Goal: Task Accomplishment & Management: Complete application form

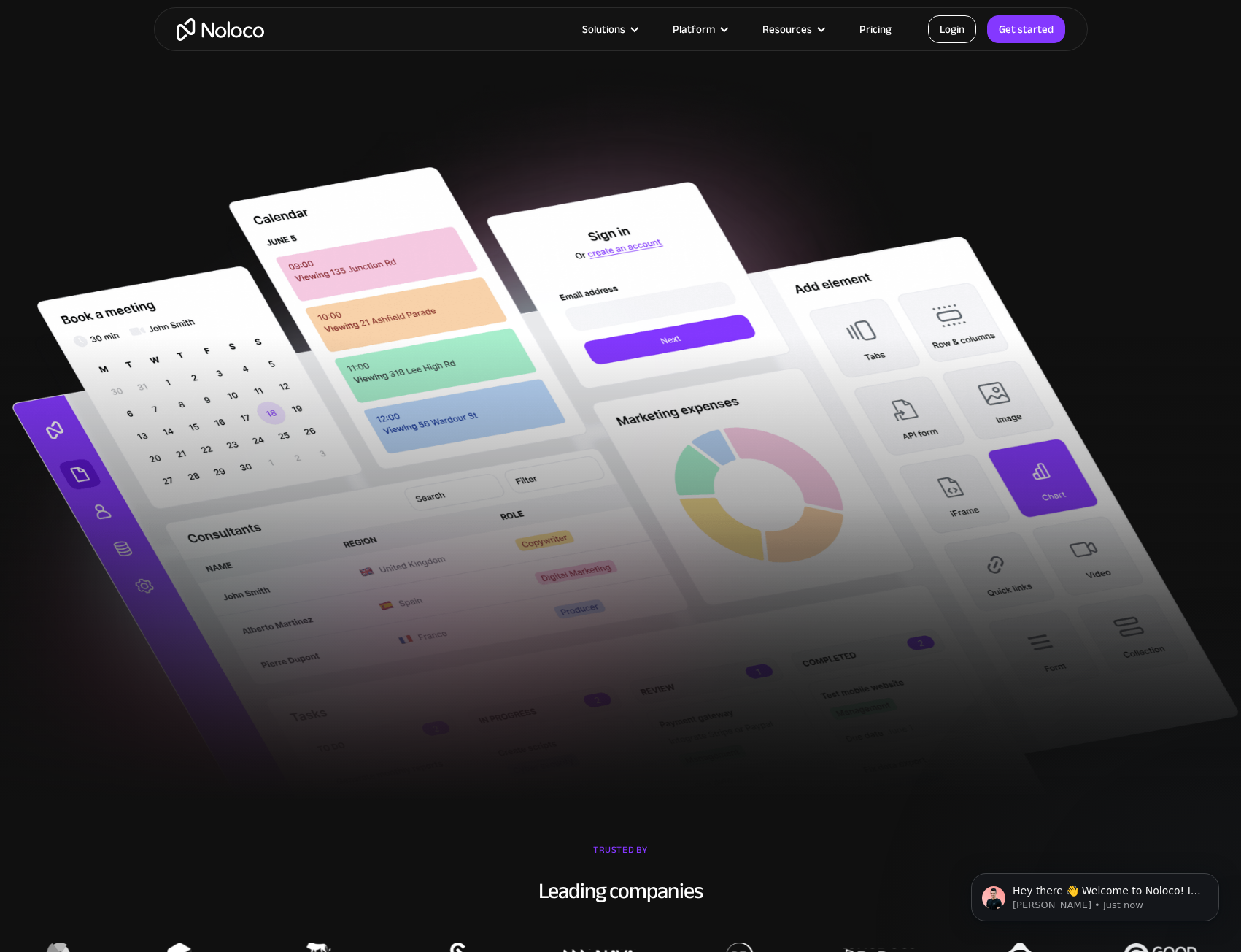
click at [959, 33] on link "Login" at bounding box center [953, 30] width 48 height 28
click at [1019, 35] on link "Get started" at bounding box center [1027, 30] width 78 height 28
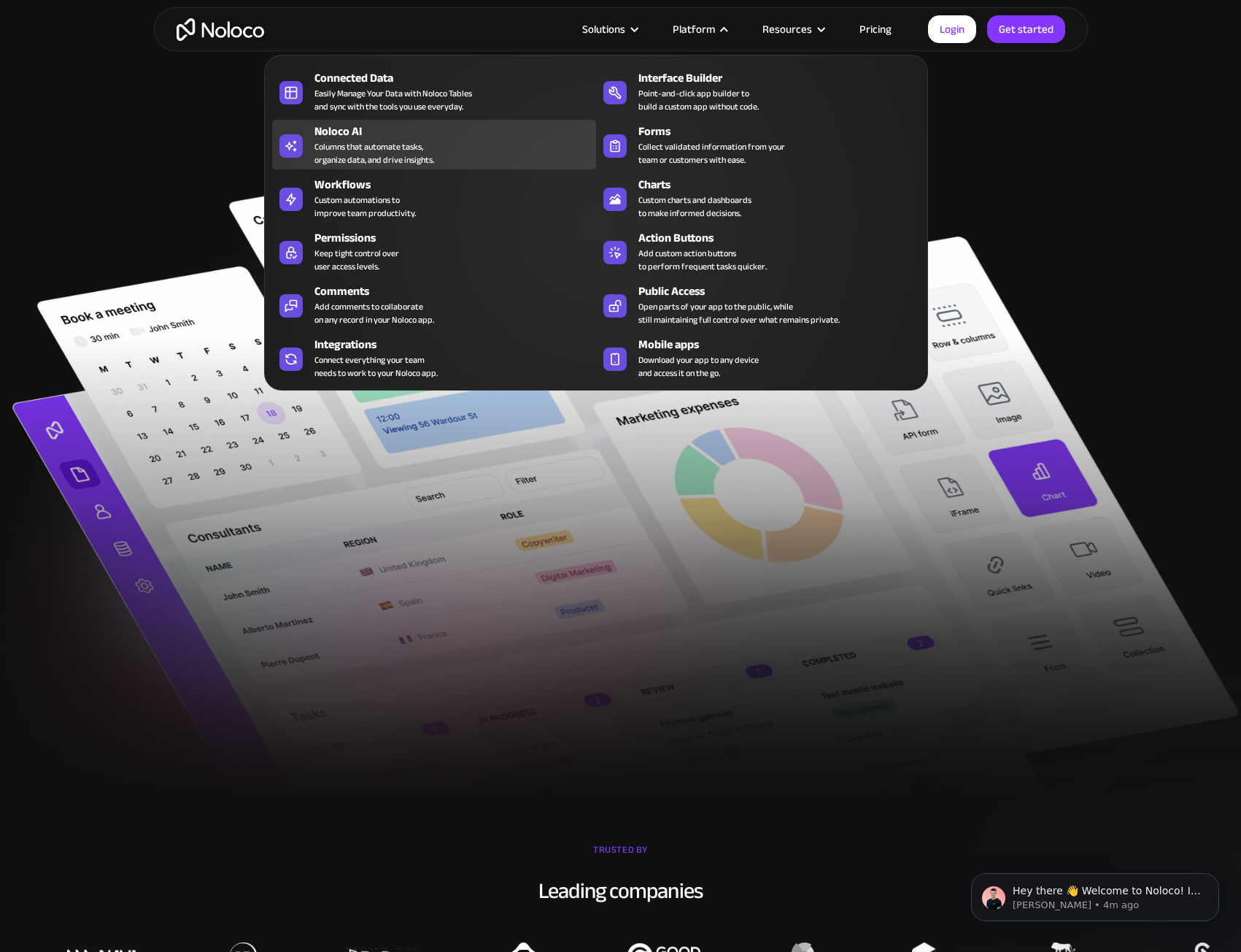
click at [348, 129] on div "Noloco AI" at bounding box center [459, 131] width 288 height 17
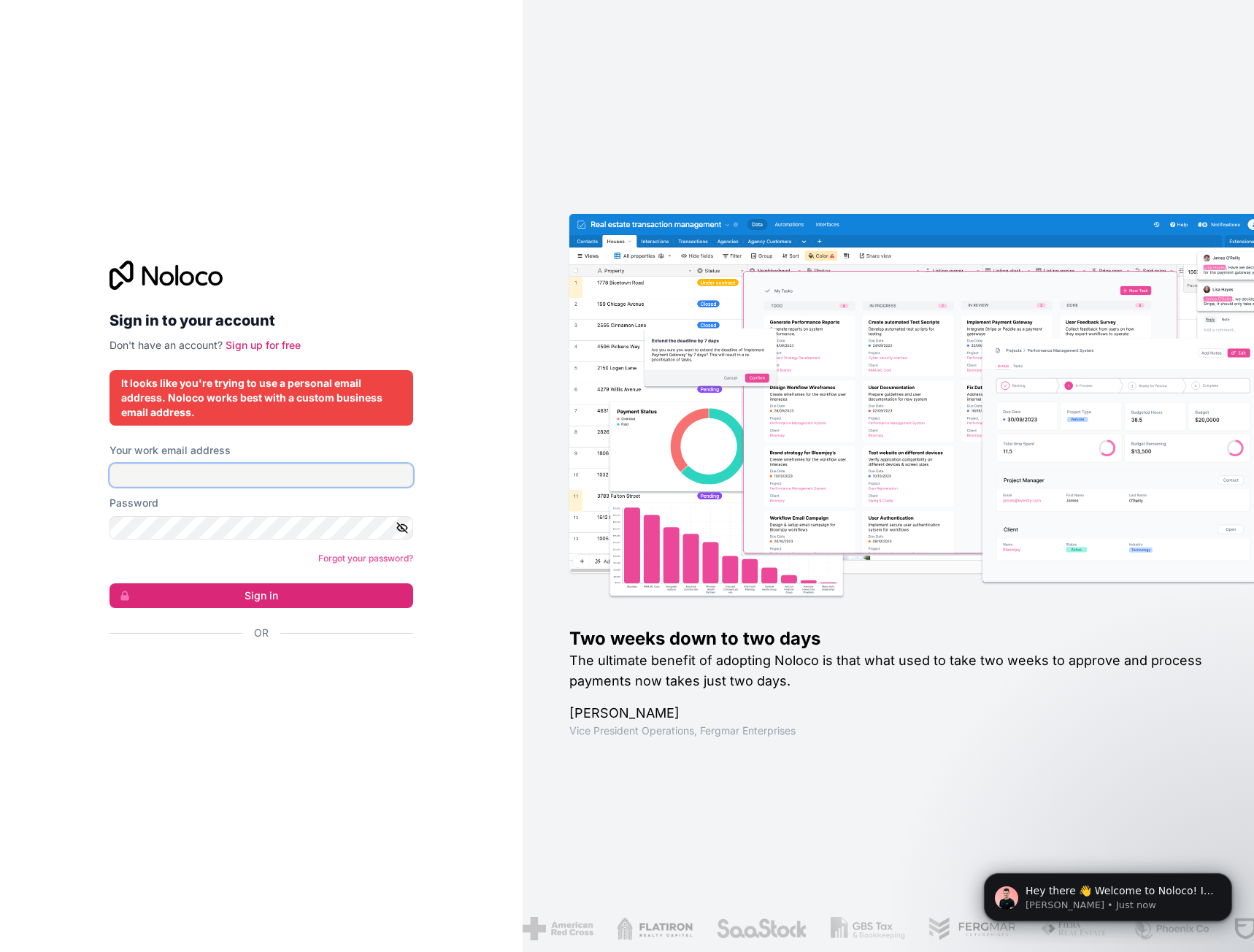
click at [279, 474] on input "Your work email address" at bounding box center [260, 475] width 303 height 23
click at [63, 495] on div "Sign in to your account Don't have an account? Sign up for free It looks like y…" at bounding box center [261, 476] width 522 height 952
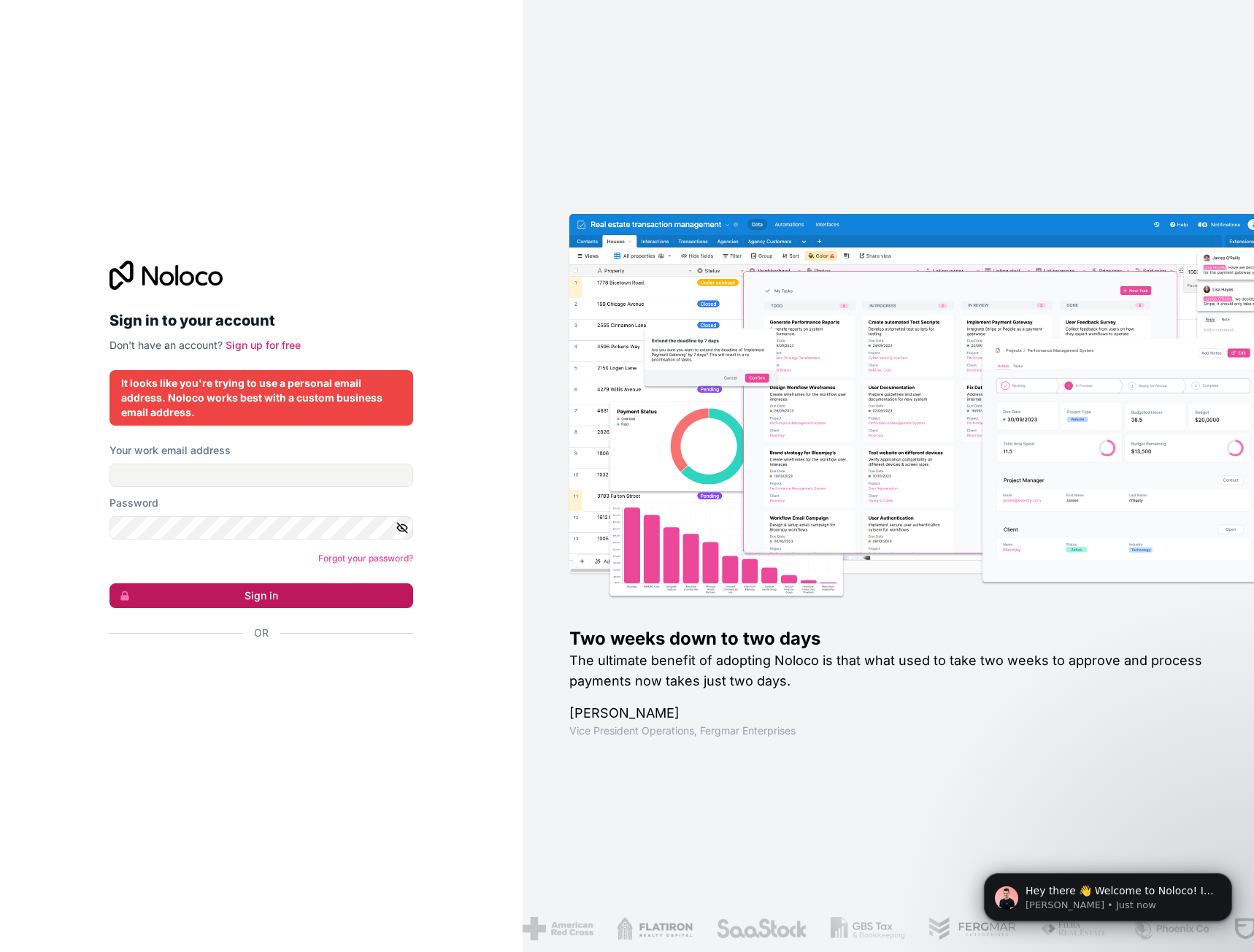
click at [263, 595] on button "Sign in" at bounding box center [260, 596] width 303 height 25
click at [761, 101] on div "Two weeks down to two days The ultimate benefit of adopting Noloco is that what…" at bounding box center [935, 476] width 732 height 765
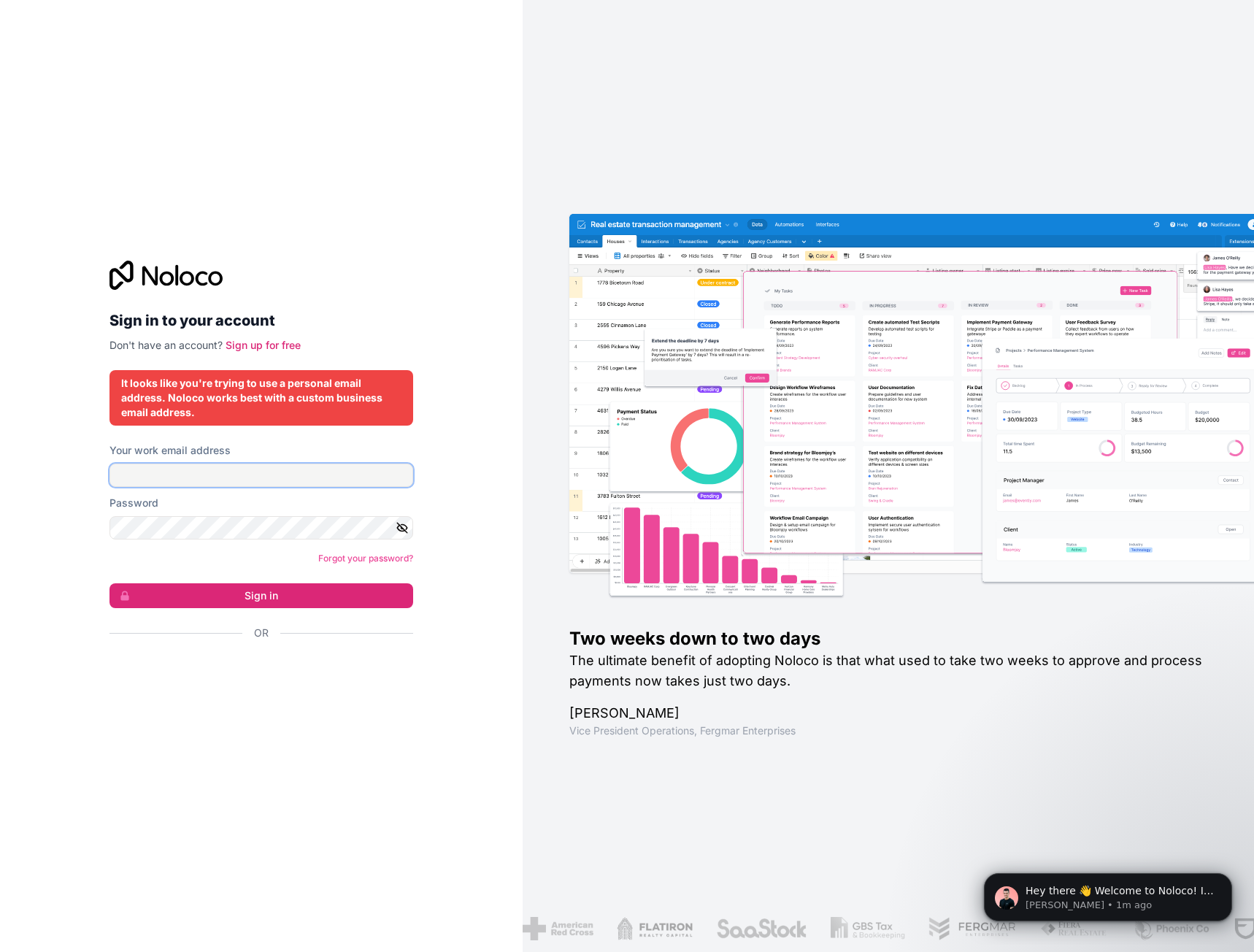
click at [271, 475] on input "Your work email address" at bounding box center [260, 475] width 303 height 23
click at [48, 460] on div "Sign in to your account Don't have an account? Sign up for free It looks like y…" at bounding box center [261, 476] width 522 height 952
click at [253, 345] on link "Sign up for free" at bounding box center [263, 345] width 75 height 12
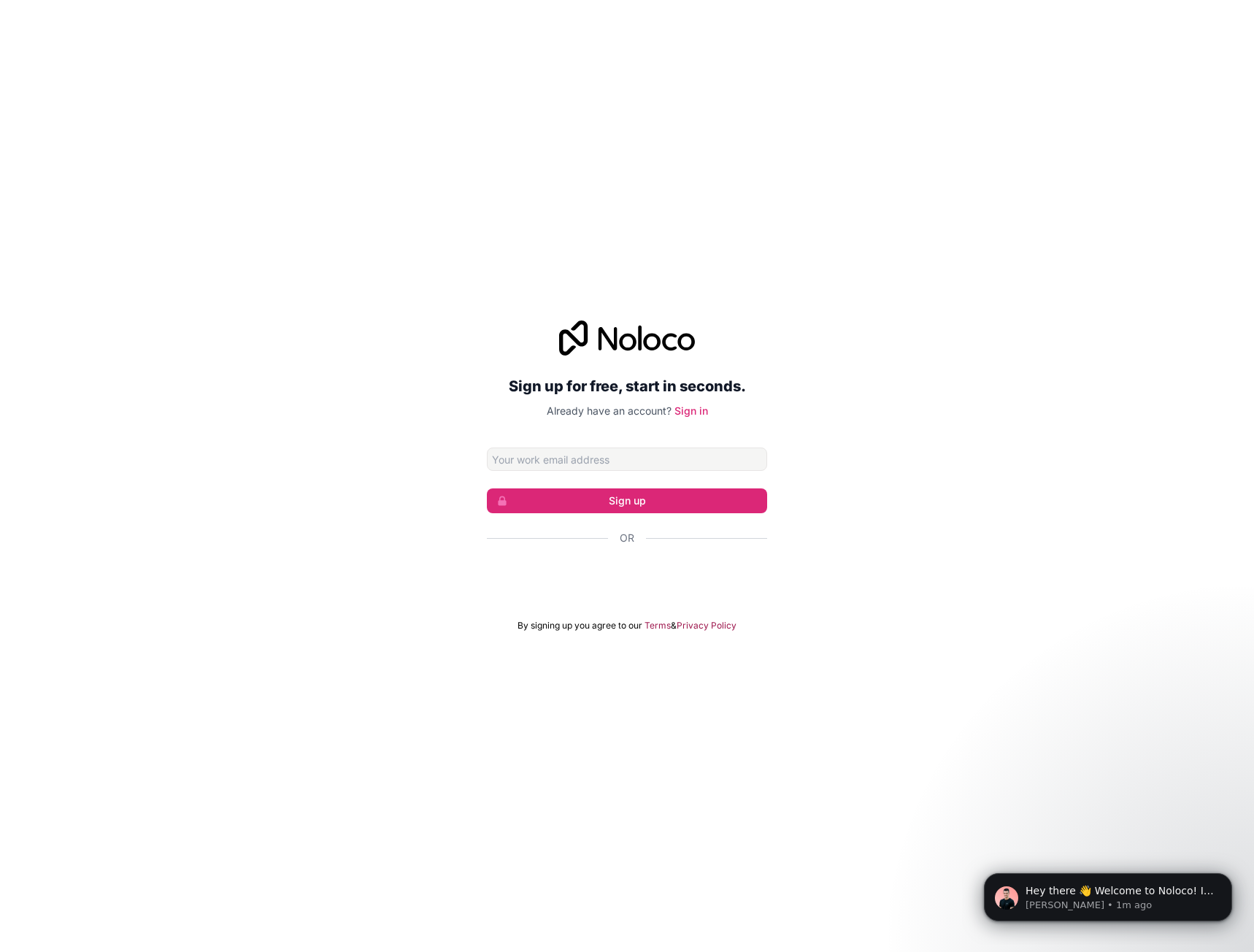
click at [682, 464] on input "Email address" at bounding box center [627, 459] width 281 height 23
click at [475, 416] on div "Sign up for free, start in seconds. Already have an account? Sign in Sign up Or…" at bounding box center [627, 476] width 1254 height 352
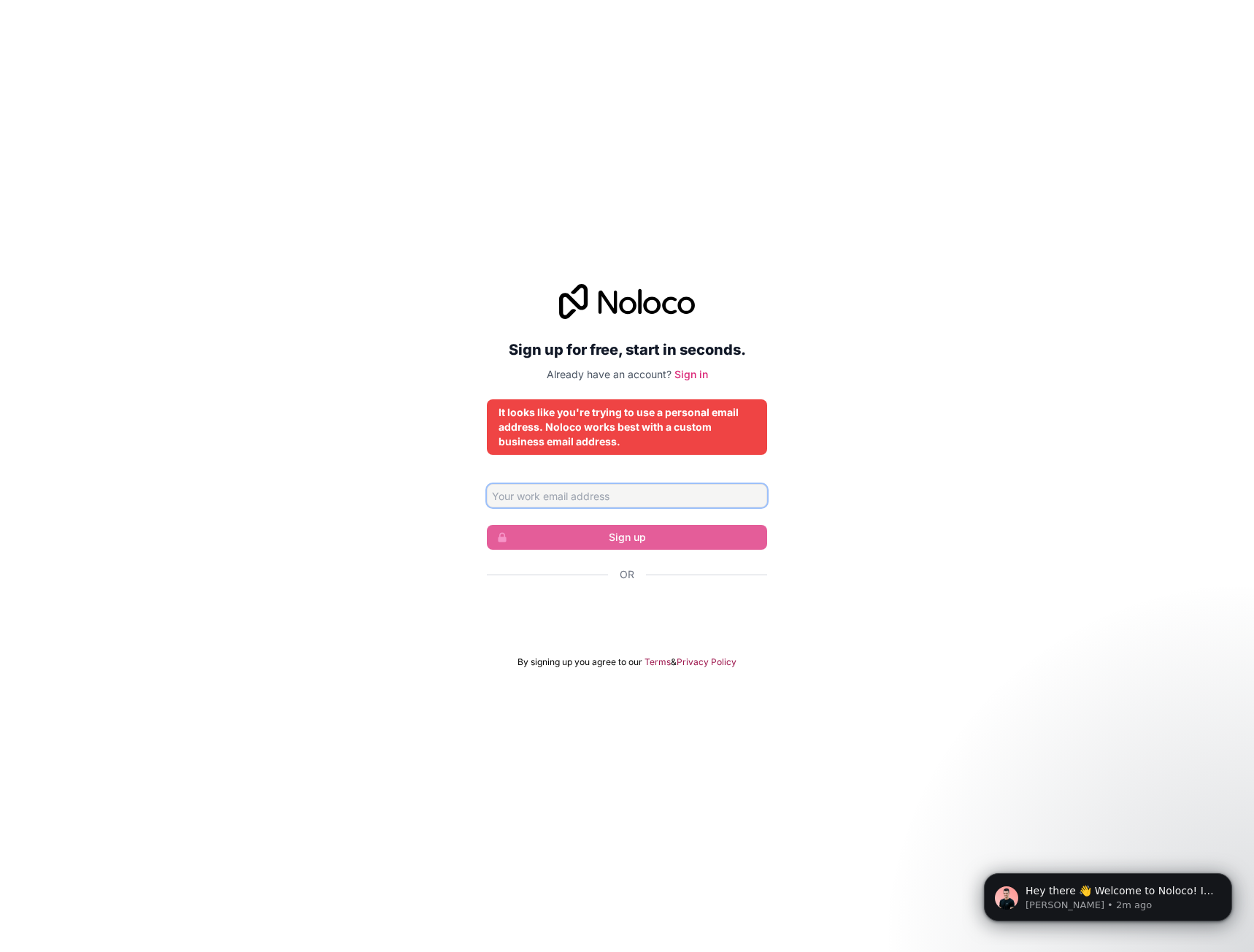
click at [703, 497] on input "Email address" at bounding box center [627, 496] width 281 height 23
click at [419, 555] on div "Sign up for free, start in seconds. Already have an account? Sign in It looks l…" at bounding box center [627, 476] width 1254 height 425
click at [632, 500] on input "Email address" at bounding box center [627, 496] width 281 height 23
type input "nduufi@yahoo.com"
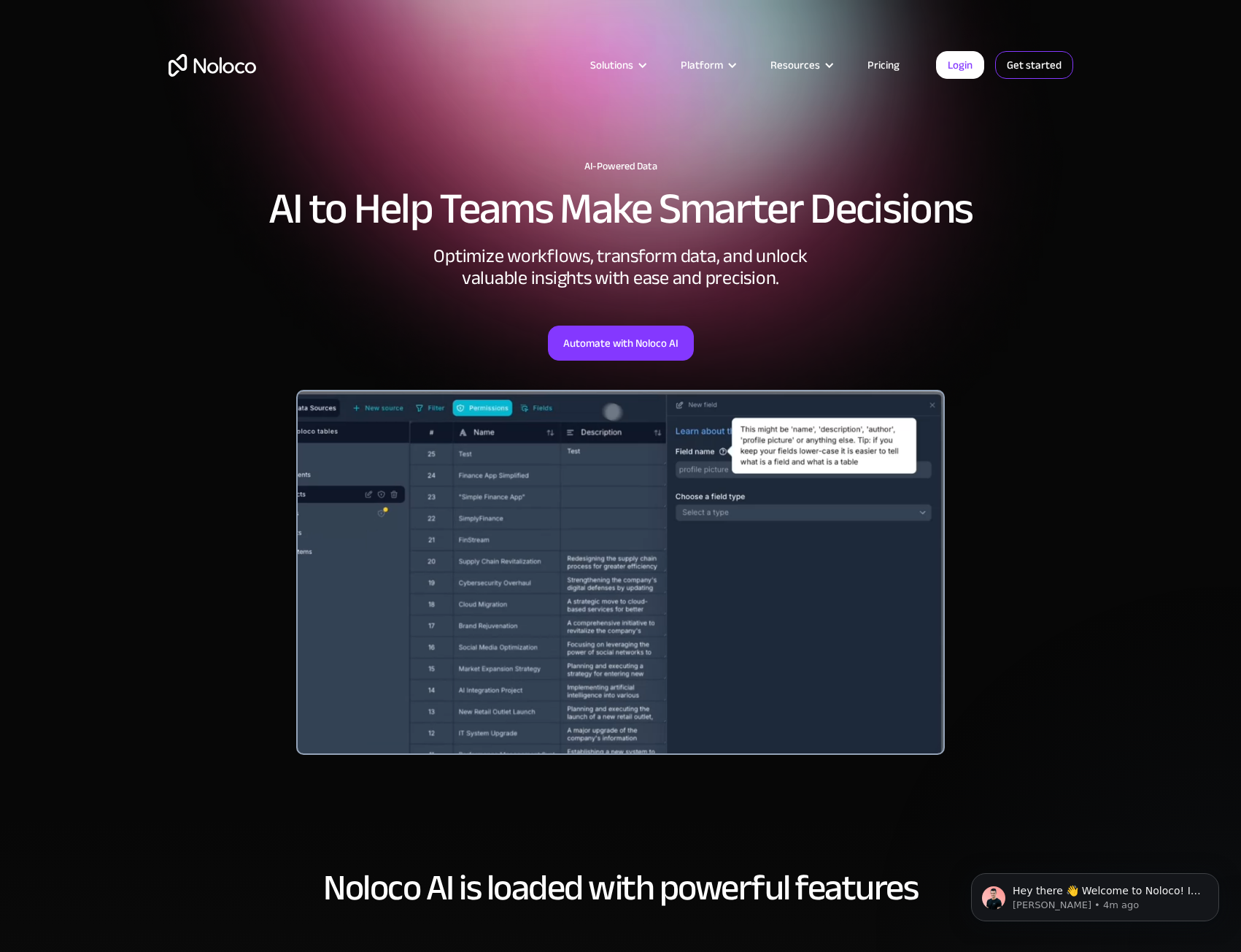
click at [0, 0] on link "Get started" at bounding box center [0, 0] width 0 height 0
